Goal: Use online tool/utility: Utilize a website feature to perform a specific function

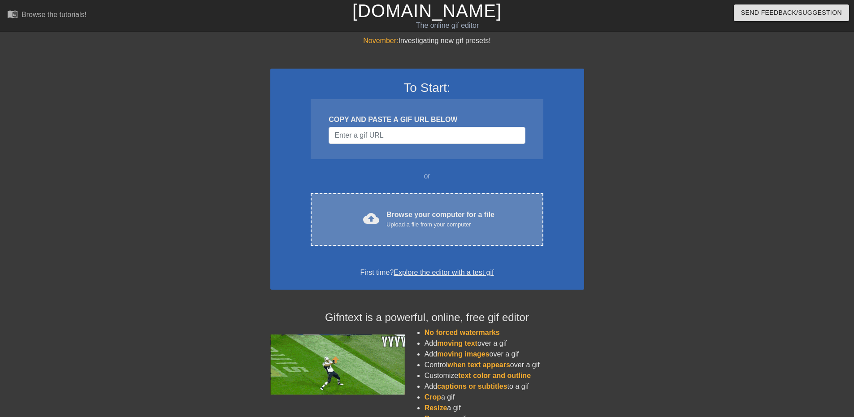
click at [372, 217] on span "cloud_upload" at bounding box center [371, 218] width 16 height 16
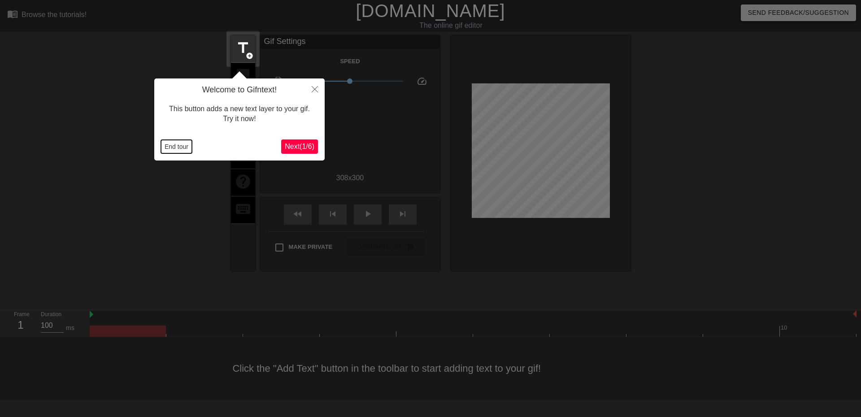
click at [180, 147] on button "End tour" at bounding box center [176, 146] width 31 height 13
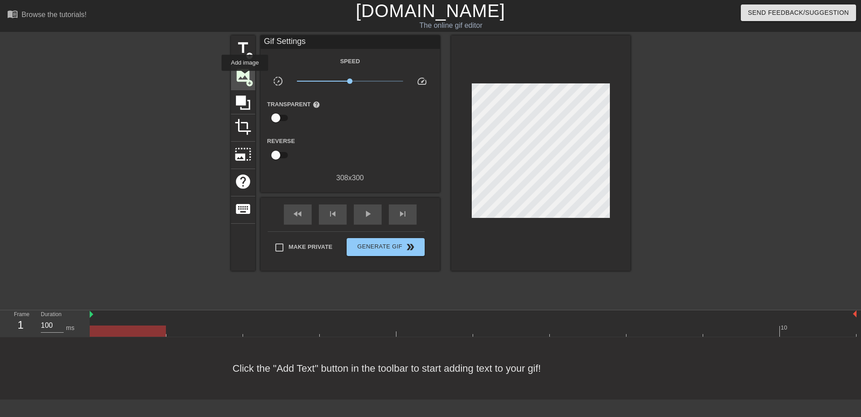
click at [245, 77] on span "image" at bounding box center [242, 75] width 17 height 17
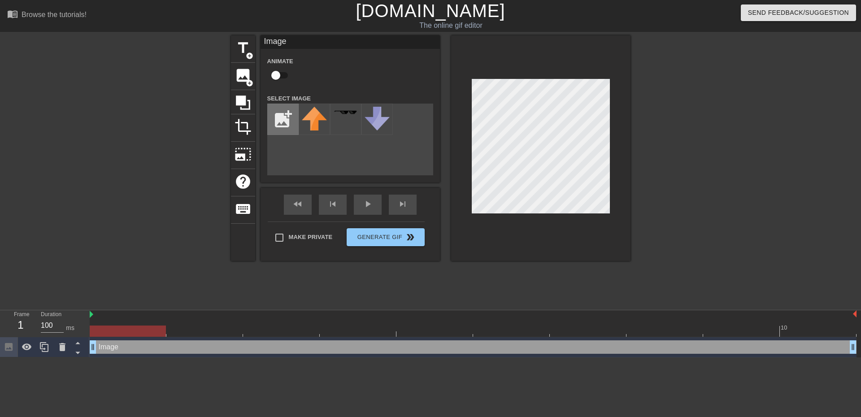
click at [285, 126] on input "file" at bounding box center [283, 119] width 30 height 30
type input "C:\fakepath\images (1).jfif"
click at [316, 115] on img at bounding box center [314, 119] width 25 height 25
click at [611, 215] on div at bounding box center [540, 147] width 179 height 225
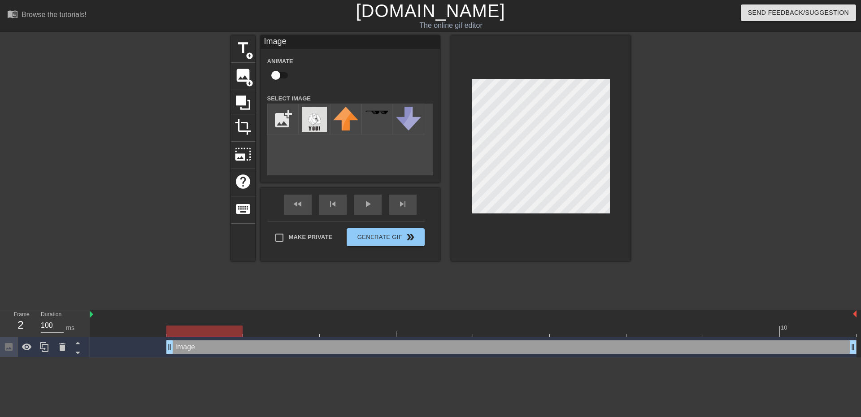
drag, startPoint x: 91, startPoint y: 350, endPoint x: 164, endPoint y: 356, distance: 72.9
click at [164, 356] on div "Image drag_handle drag_handle" at bounding box center [473, 347] width 767 height 20
drag, startPoint x: 198, startPoint y: 328, endPoint x: 193, endPoint y: 330, distance: 5.7
click at [193, 330] on div at bounding box center [204, 330] width 76 height 11
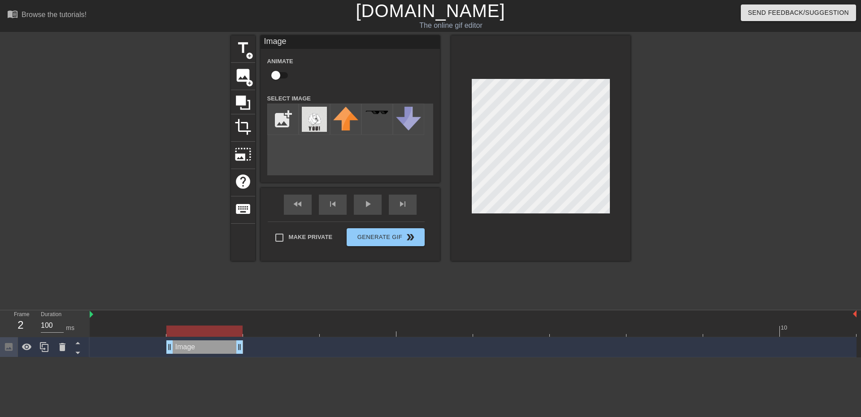
drag, startPoint x: 855, startPoint y: 351, endPoint x: 255, endPoint y: 351, distance: 599.8
click at [255, 351] on div "Image drag_handle drag_handle" at bounding box center [473, 346] width 767 height 13
click at [271, 327] on div at bounding box center [473, 330] width 767 height 11
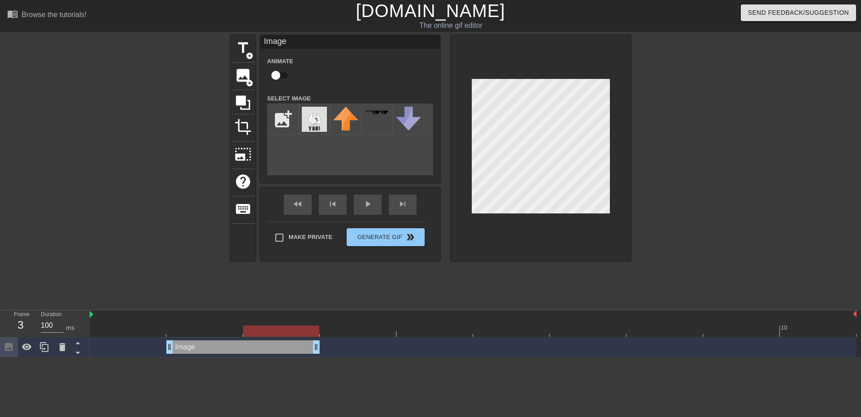
drag, startPoint x: 240, startPoint y: 350, endPoint x: 295, endPoint y: 349, distance: 55.6
drag, startPoint x: 173, startPoint y: 348, endPoint x: 238, endPoint y: 350, distance: 65.0
click at [238, 350] on div "Image drag_handle drag_handle" at bounding box center [473, 346] width 767 height 13
click at [218, 335] on div at bounding box center [473, 330] width 767 height 11
drag, startPoint x: 247, startPoint y: 348, endPoint x: 203, endPoint y: 351, distance: 44.0
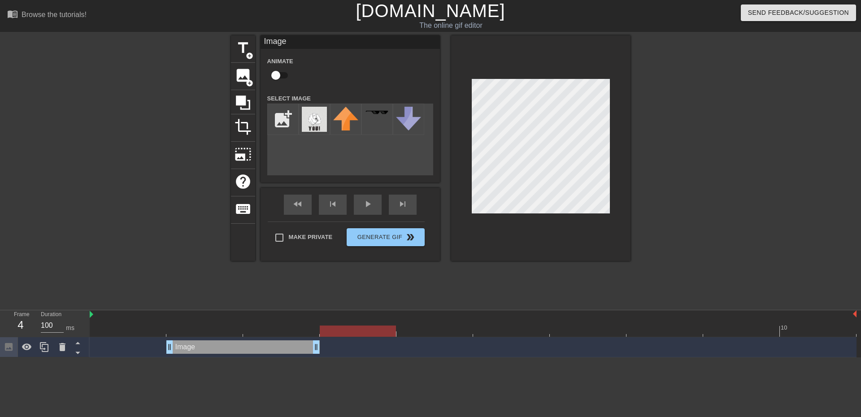
click at [338, 331] on div at bounding box center [473, 330] width 767 height 11
click at [275, 350] on div "Image drag_handle drag_handle" at bounding box center [242, 346] width 153 height 13
click at [49, 346] on icon at bounding box center [44, 347] width 11 height 11
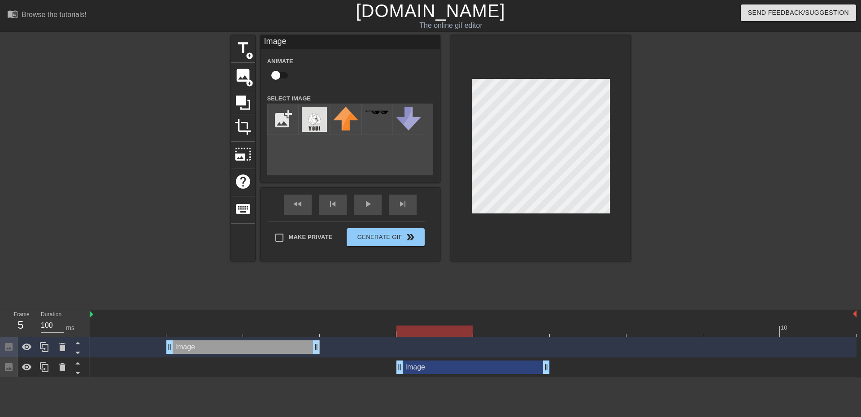
drag, startPoint x: 196, startPoint y: 366, endPoint x: 424, endPoint y: 358, distance: 228.3
click at [424, 358] on div "Image drag_handle drag_handle" at bounding box center [473, 367] width 767 height 20
click at [351, 333] on div at bounding box center [473, 330] width 767 height 11
click at [429, 332] on div at bounding box center [473, 330] width 767 height 11
click at [521, 331] on div at bounding box center [473, 330] width 767 height 11
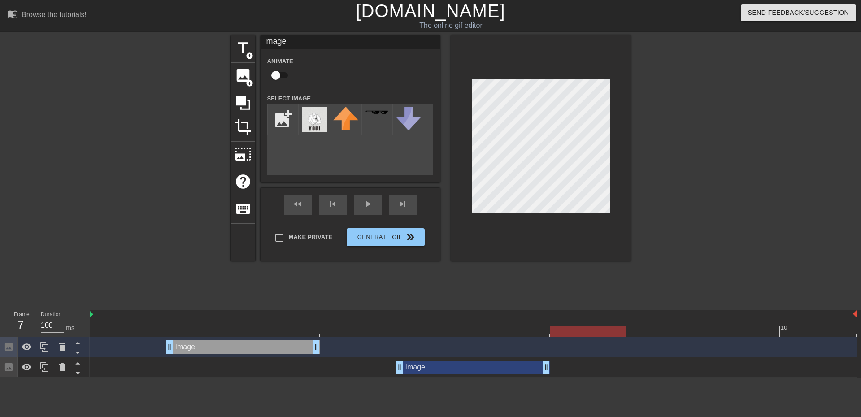
click at [575, 332] on div at bounding box center [473, 330] width 767 height 11
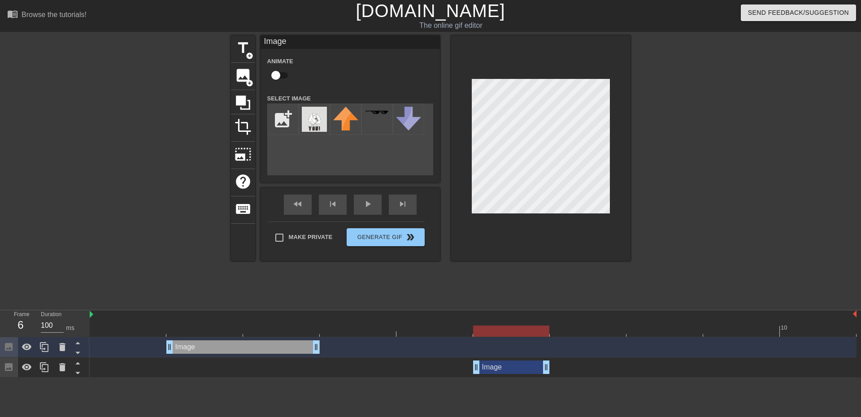
drag, startPoint x: 403, startPoint y: 371, endPoint x: 478, endPoint y: 369, distance: 74.4
click at [444, 329] on div at bounding box center [473, 330] width 767 height 11
click at [508, 332] on div at bounding box center [473, 330] width 767 height 11
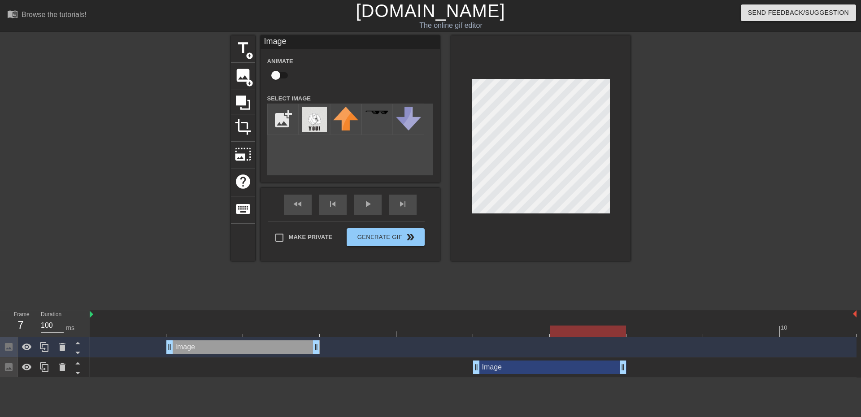
drag, startPoint x: 545, startPoint y: 370, endPoint x: 597, endPoint y: 368, distance: 51.6
click at [664, 331] on div at bounding box center [473, 330] width 767 height 11
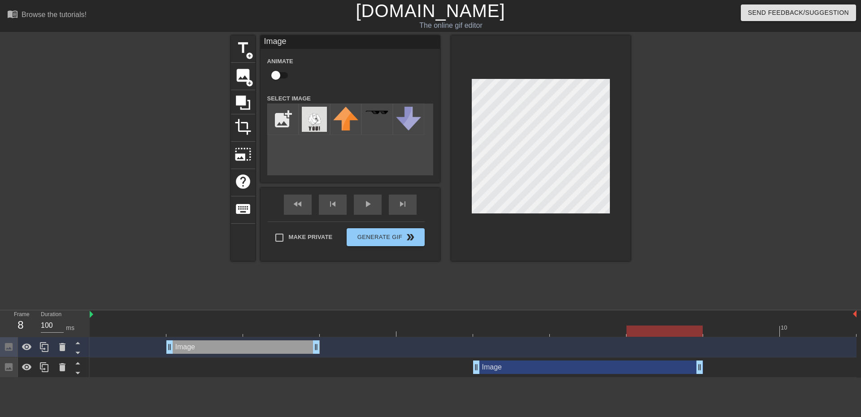
drag, startPoint x: 624, startPoint y: 369, endPoint x: 681, endPoint y: 367, distance: 57.0
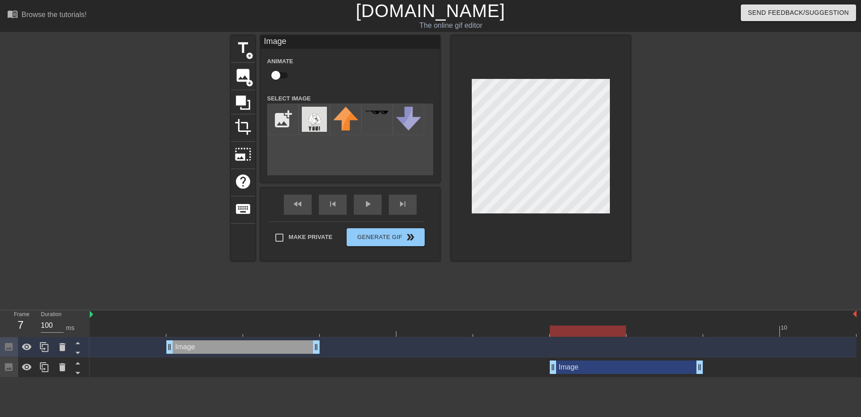
drag, startPoint x: 477, startPoint y: 367, endPoint x: 528, endPoint y: 369, distance: 51.2
click at [528, 369] on div "Image drag_handle drag_handle" at bounding box center [473, 366] width 767 height 13
click at [514, 333] on div at bounding box center [473, 330] width 767 height 11
click at [436, 332] on div at bounding box center [473, 330] width 767 height 11
click at [370, 332] on div at bounding box center [473, 330] width 767 height 11
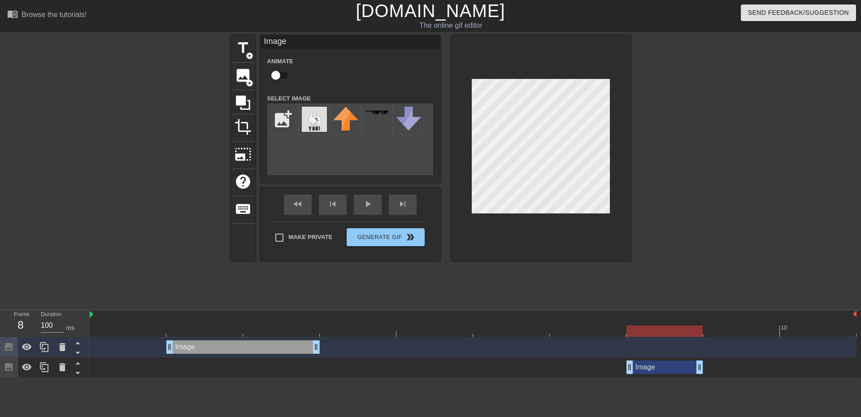
drag, startPoint x: 550, startPoint y: 364, endPoint x: 608, endPoint y: 365, distance: 57.8
click at [608, 365] on div "Image drag_handle drag_handle" at bounding box center [473, 366] width 767 height 13
click at [584, 329] on div at bounding box center [473, 330] width 767 height 11
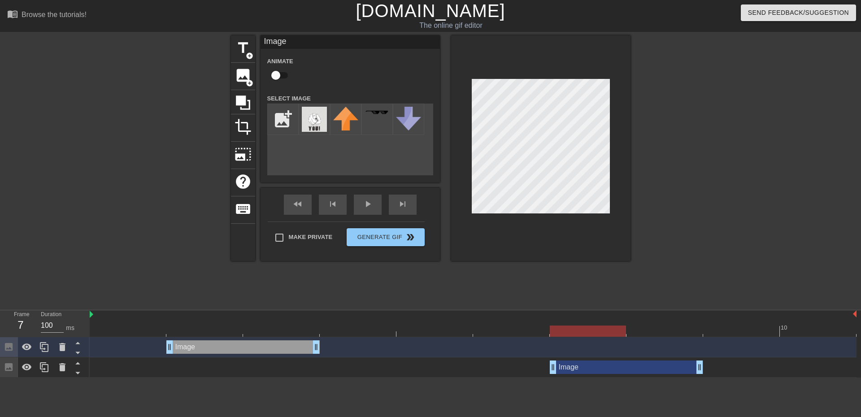
drag, startPoint x: 629, startPoint y: 372, endPoint x: 584, endPoint y: 370, distance: 45.3
click at [749, 327] on div at bounding box center [473, 330] width 767 height 11
drag, startPoint x: 778, startPoint y: 333, endPoint x: 706, endPoint y: 339, distance: 72.0
click at [698, 342] on div "10 Image drag_handle drag_handle Image drag_handle drag_handle" at bounding box center [475, 343] width 771 height 67
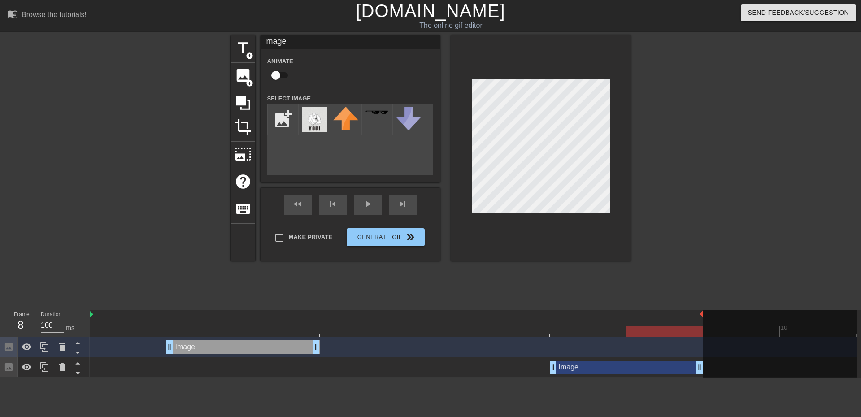
drag, startPoint x: 857, startPoint y: 312, endPoint x: 714, endPoint y: 320, distance: 143.2
click at [714, 320] on div "10" at bounding box center [473, 323] width 767 height 26
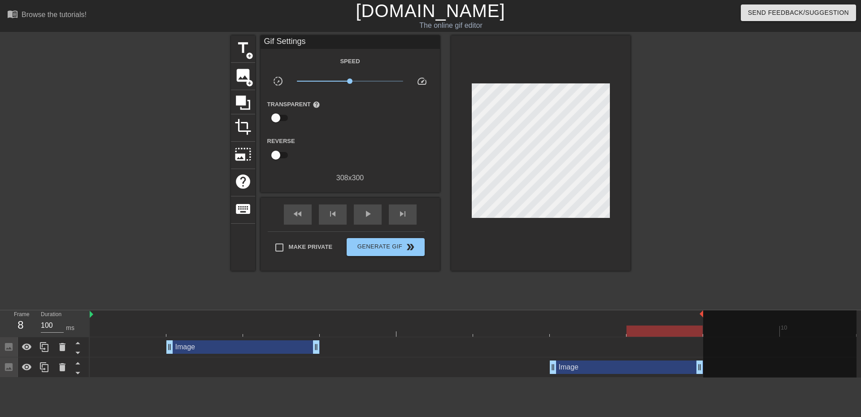
click at [692, 282] on div at bounding box center [708, 169] width 134 height 269
click at [360, 213] on div "play_arrow" at bounding box center [368, 214] width 28 height 20
drag, startPoint x: 348, startPoint y: 82, endPoint x: 321, endPoint y: 85, distance: 28.0
click at [321, 85] on span "x0.279" at bounding box center [350, 81] width 106 height 11
drag, startPoint x: 323, startPoint y: 83, endPoint x: 330, endPoint y: 82, distance: 7.3
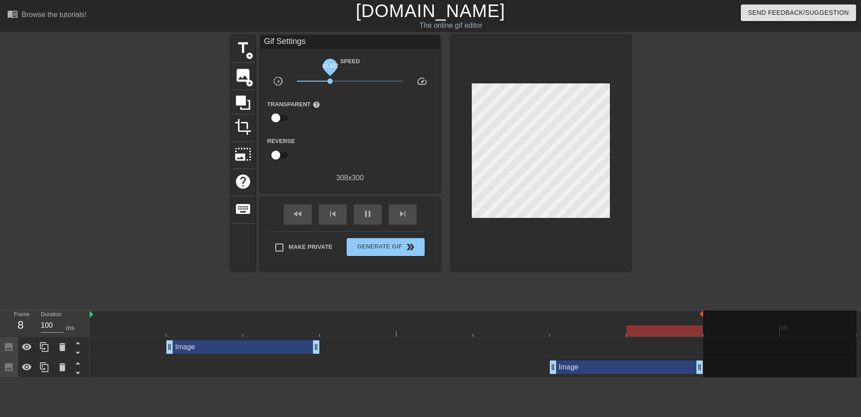
click at [330, 82] on span "x0.422" at bounding box center [350, 81] width 106 height 11
click at [691, 191] on div at bounding box center [708, 169] width 134 height 269
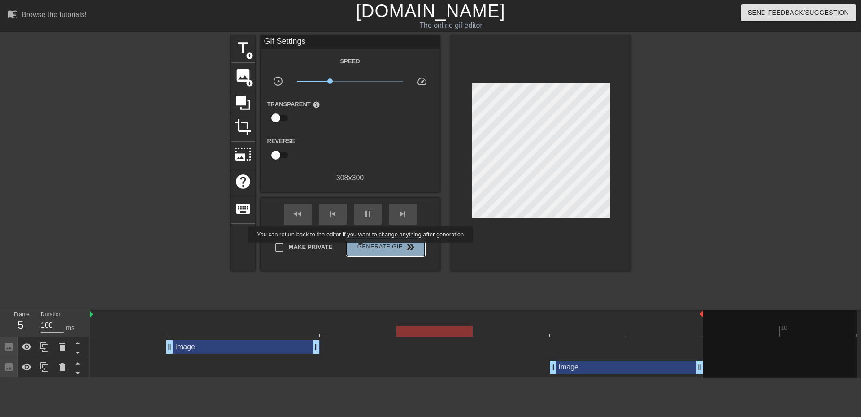
click at [361, 249] on span "Generate Gif double_arrow" at bounding box center [385, 247] width 70 height 11
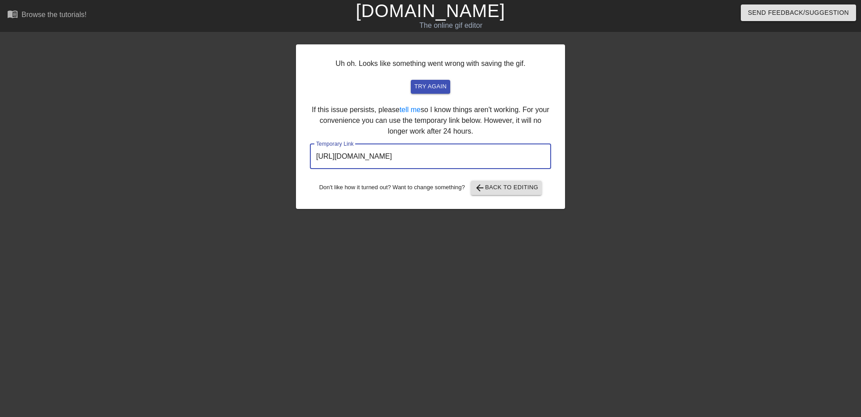
click at [435, 156] on input "[URL][DOMAIN_NAME]" at bounding box center [430, 156] width 241 height 25
